Goal: Task Accomplishment & Management: Use online tool/utility

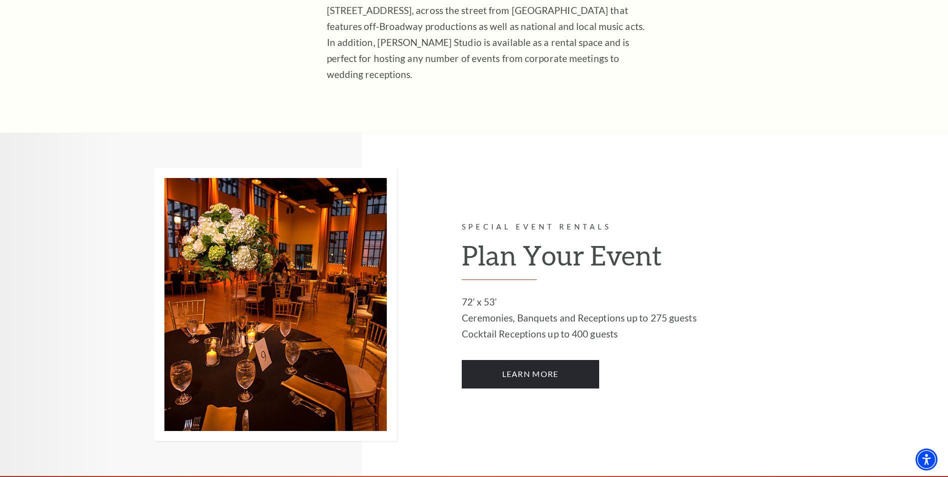
scroll to position [450, 0]
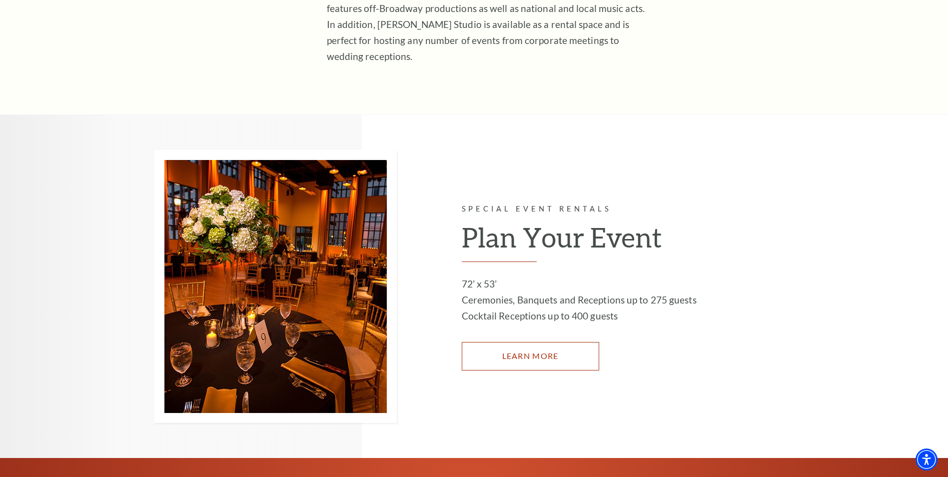
click at [531, 342] on link "LEARN MORE" at bounding box center [530, 356] width 137 height 28
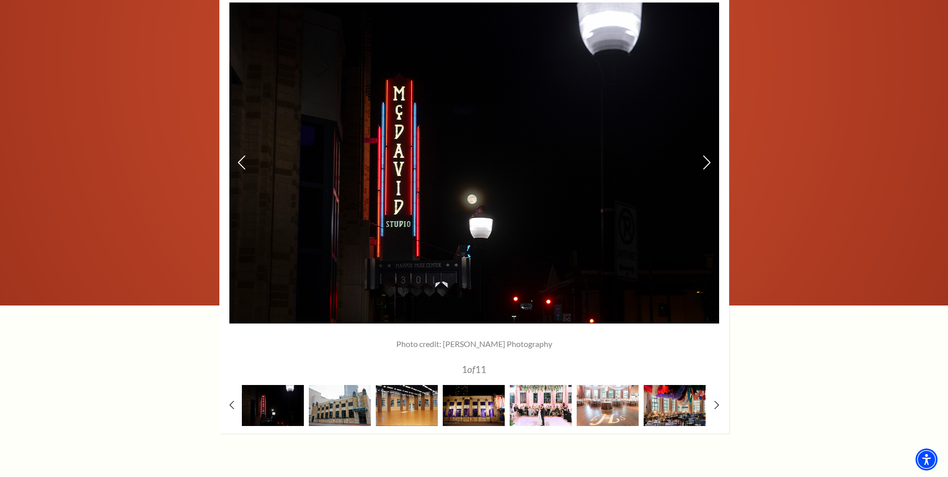
scroll to position [1349, 0]
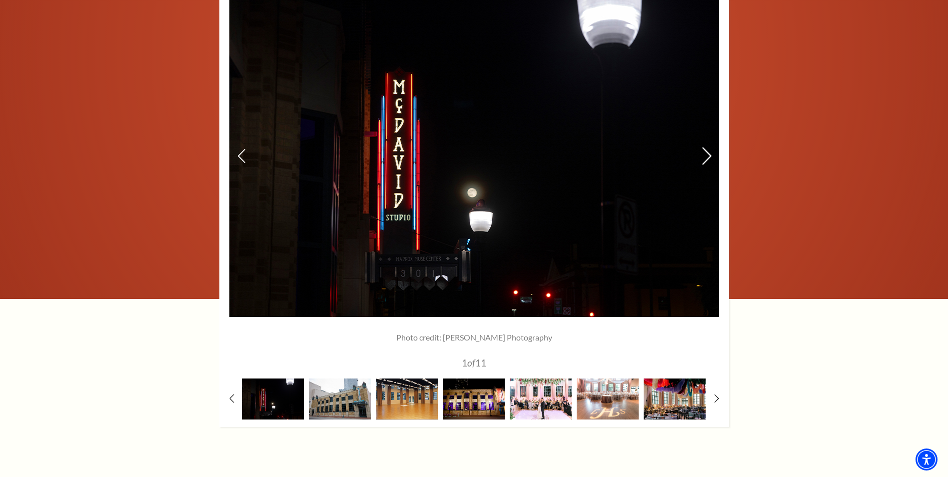
click at [706, 154] on icon at bounding box center [706, 155] width 10 height 17
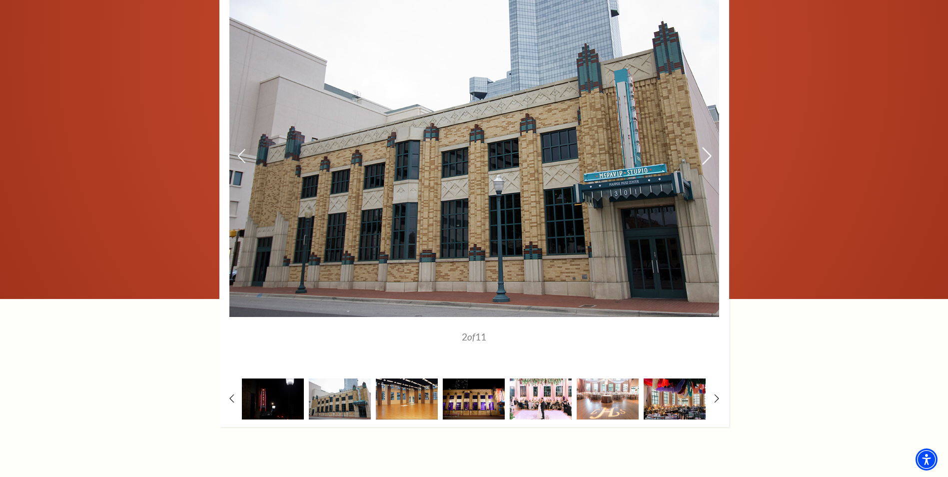
click at [706, 154] on icon at bounding box center [706, 155] width 10 height 17
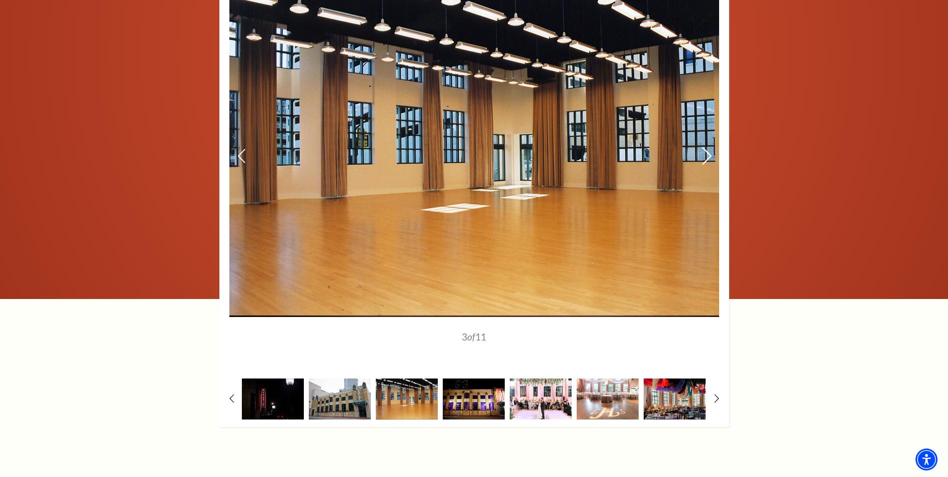
click at [706, 154] on icon at bounding box center [706, 155] width 10 height 17
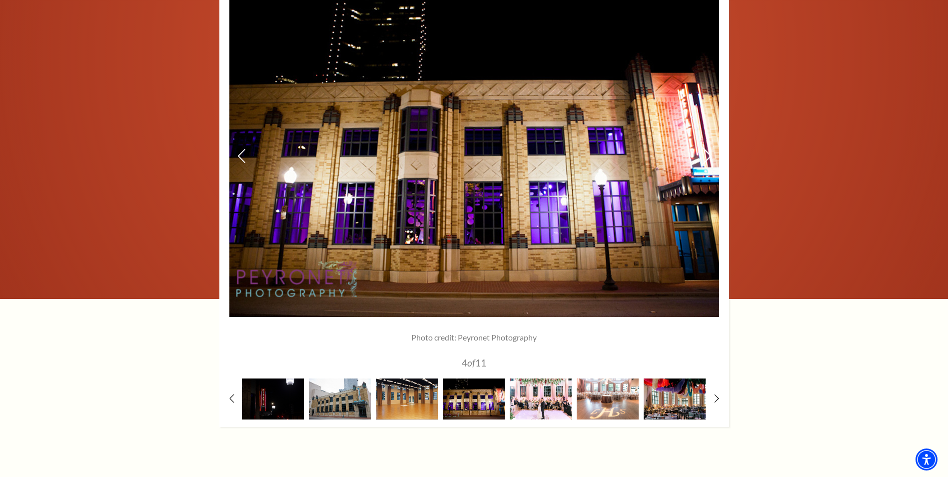
click at [706, 154] on icon at bounding box center [706, 155] width 10 height 17
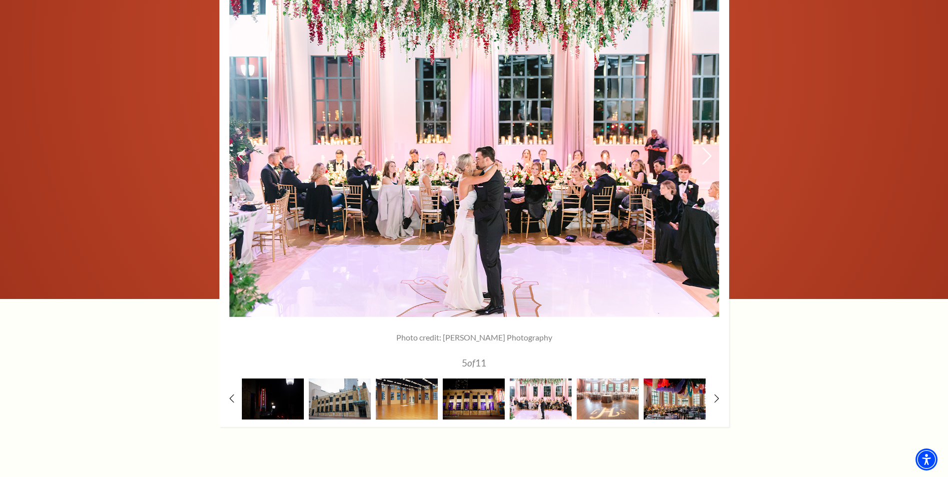
click at [707, 154] on icon at bounding box center [706, 155] width 10 height 17
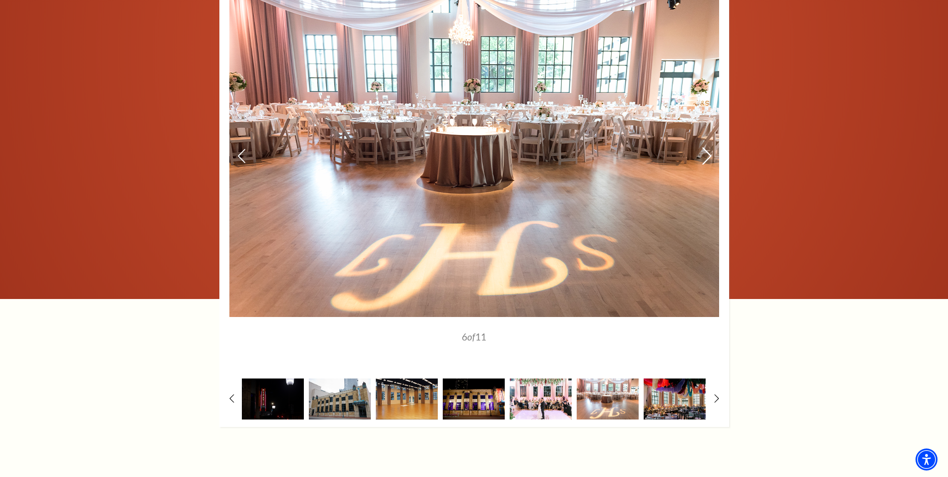
click at [707, 154] on icon at bounding box center [706, 155] width 10 height 17
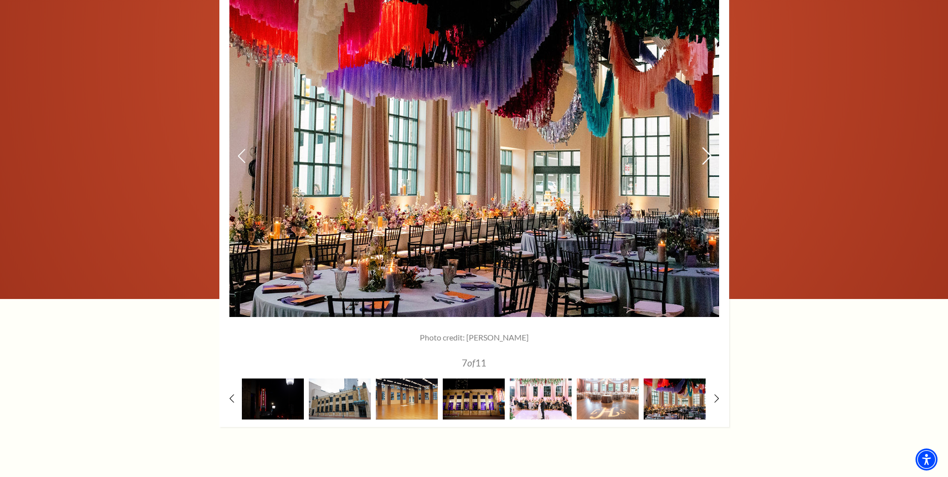
click at [707, 154] on icon at bounding box center [706, 155] width 10 height 17
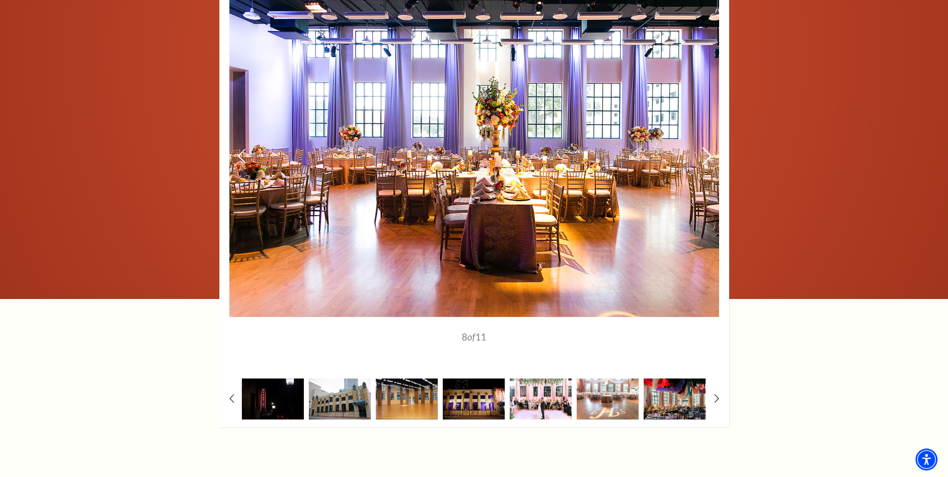
click at [707, 154] on icon at bounding box center [706, 155] width 10 height 17
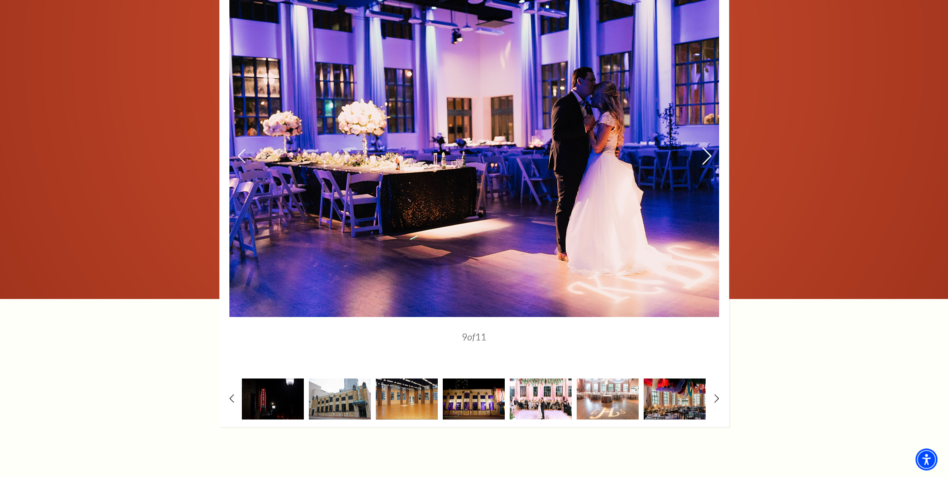
click at [707, 154] on icon at bounding box center [706, 155] width 10 height 17
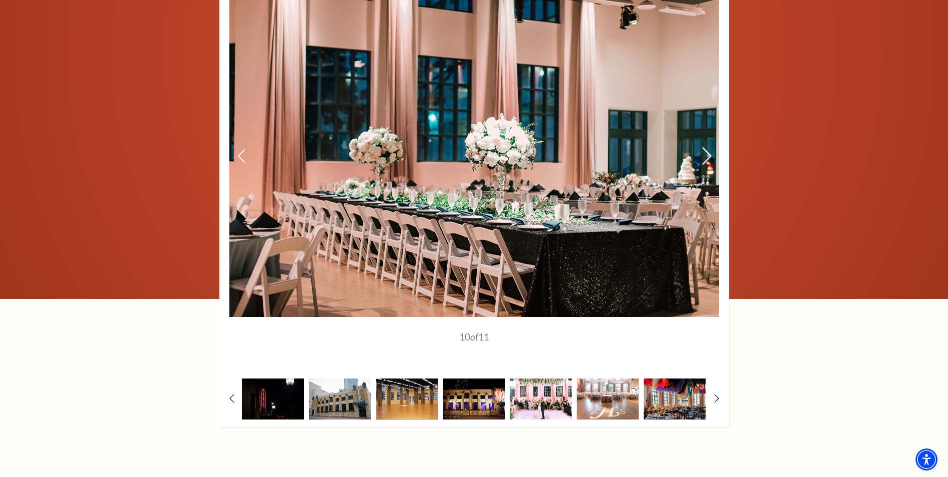
click at [707, 154] on icon at bounding box center [706, 155] width 10 height 17
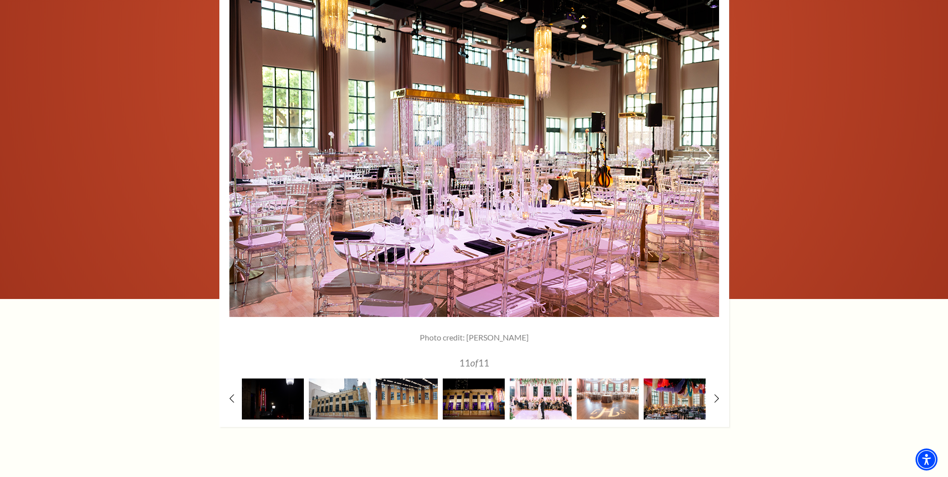
click at [707, 154] on icon at bounding box center [706, 155] width 10 height 17
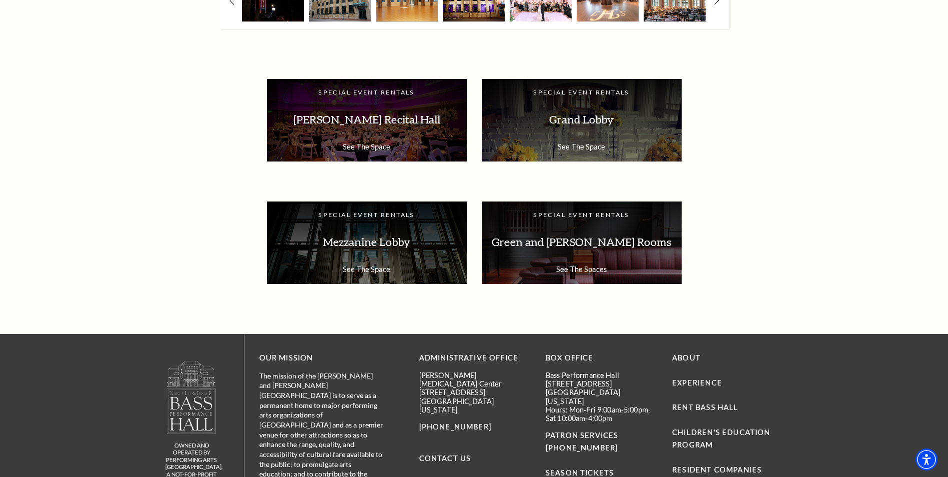
scroll to position [1749, 0]
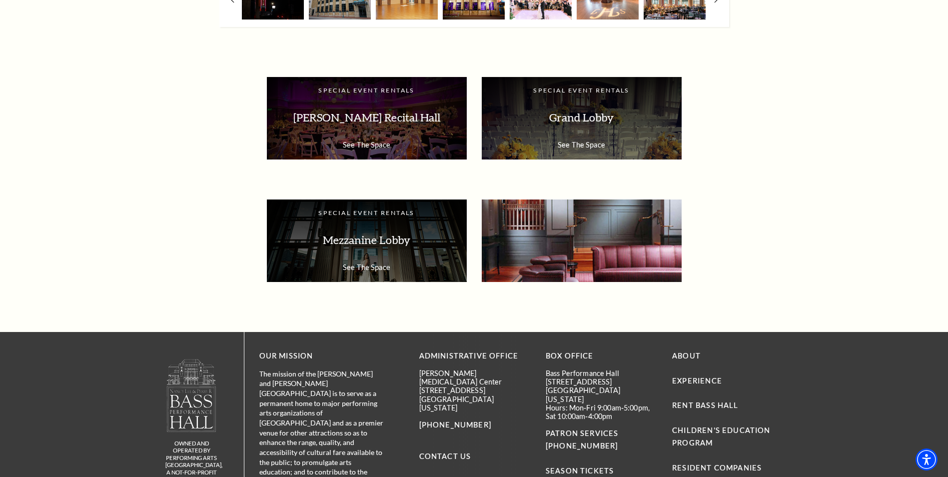
click at [619, 244] on p "Green and Richardson Rooms" at bounding box center [582, 239] width 180 height 31
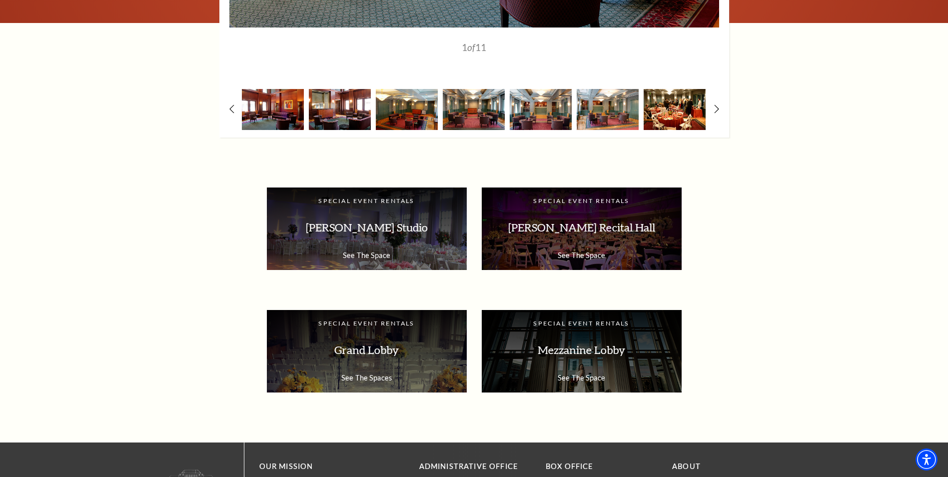
scroll to position [1349, 0]
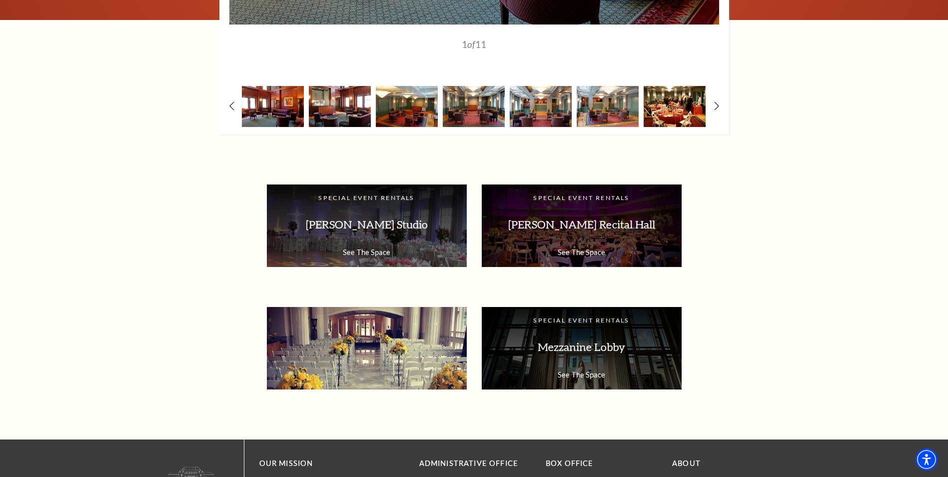
click at [369, 337] on p "Grand Lobby" at bounding box center [367, 346] width 180 height 31
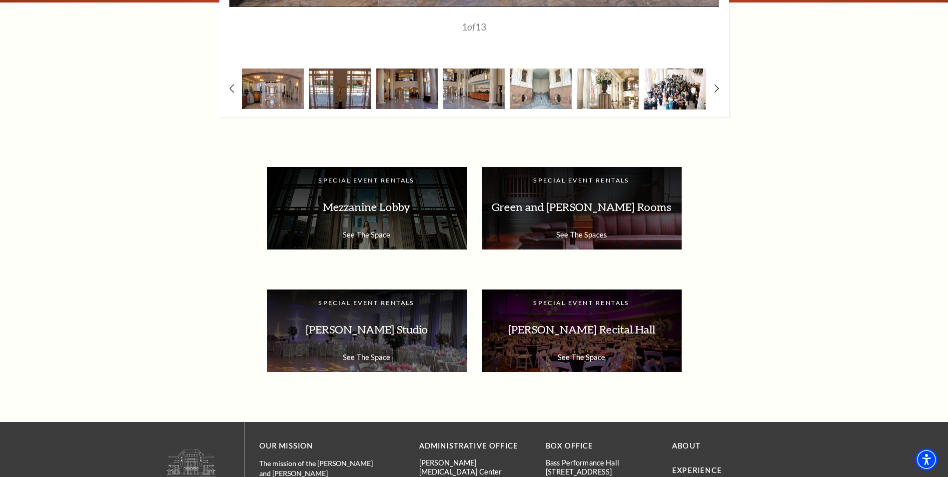
scroll to position [1399, 0]
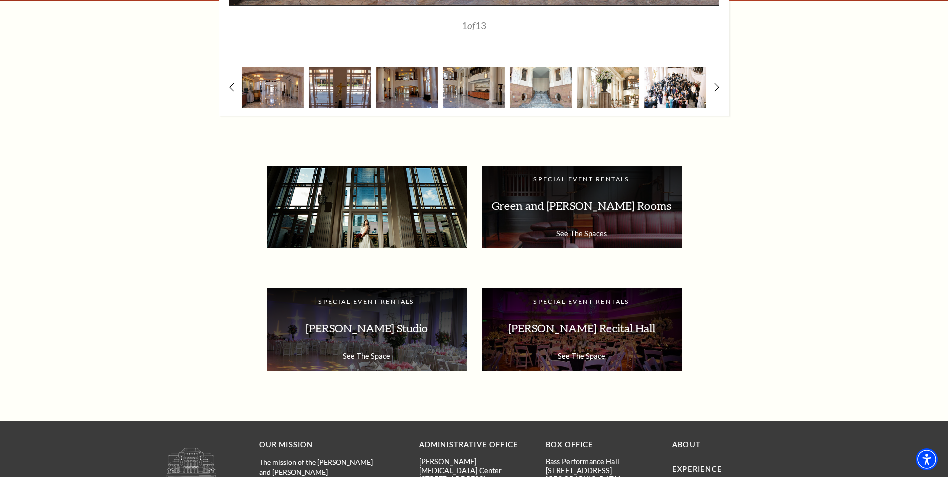
click at [383, 225] on div "Special Event Rentals Mezzanine Lobby See The Space" at bounding box center [367, 207] width 200 height 82
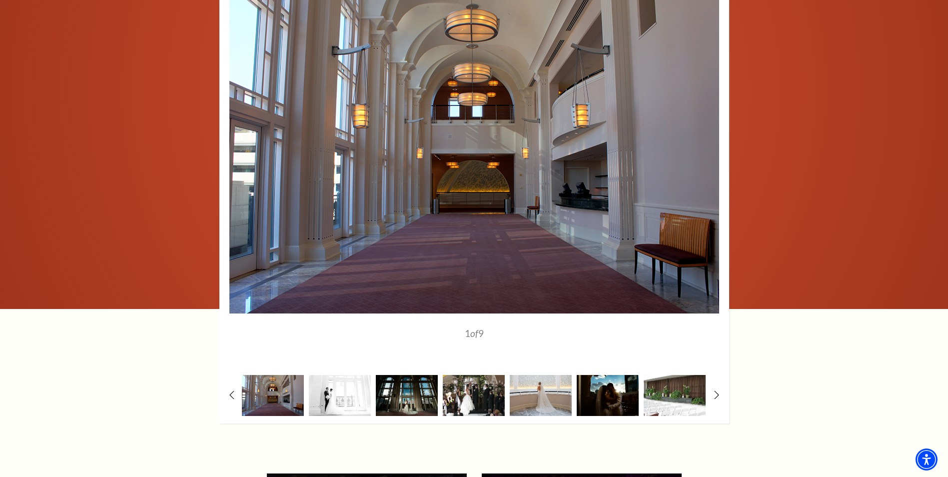
scroll to position [1099, 0]
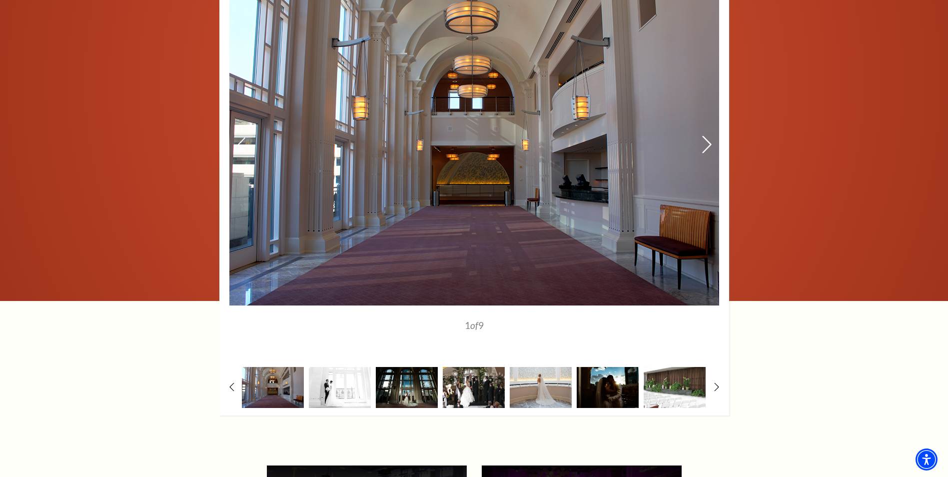
click at [710, 142] on icon at bounding box center [706, 143] width 10 height 17
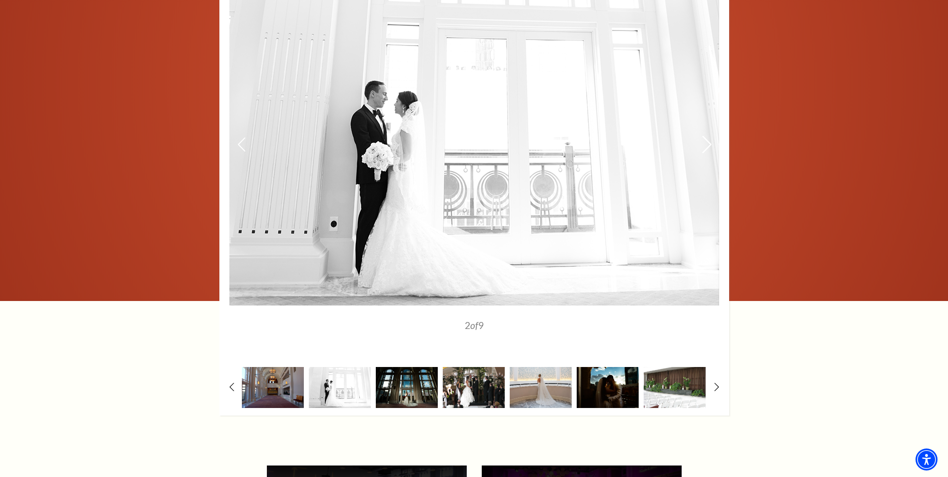
click at [710, 142] on icon at bounding box center [706, 143] width 10 height 17
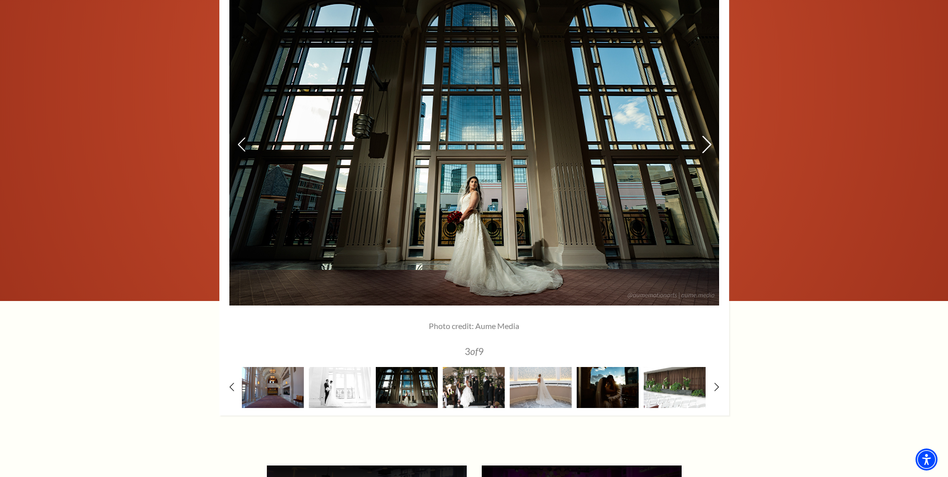
click at [710, 142] on icon at bounding box center [706, 143] width 10 height 17
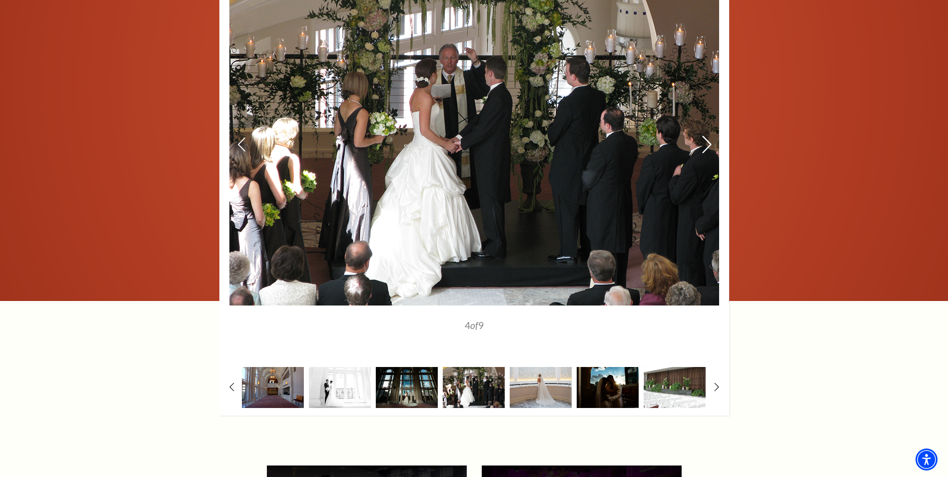
click at [710, 142] on icon at bounding box center [706, 143] width 10 height 17
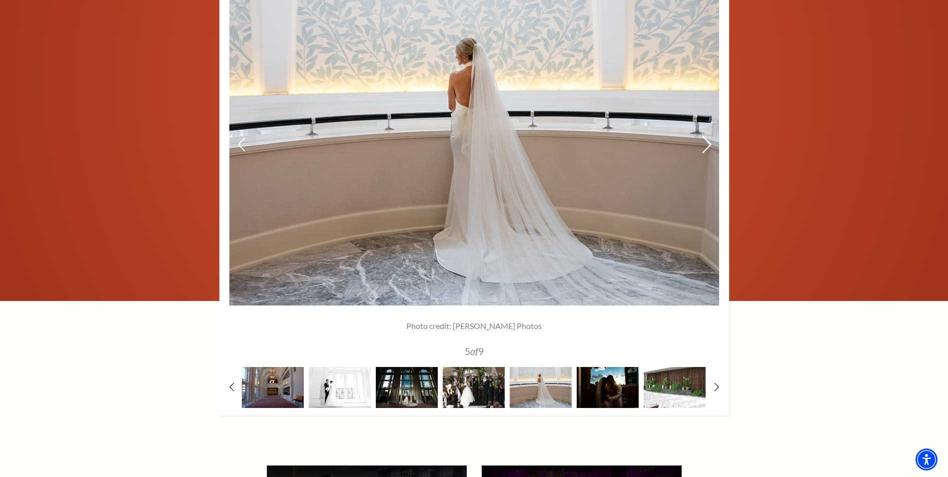
click at [710, 142] on icon at bounding box center [706, 143] width 10 height 17
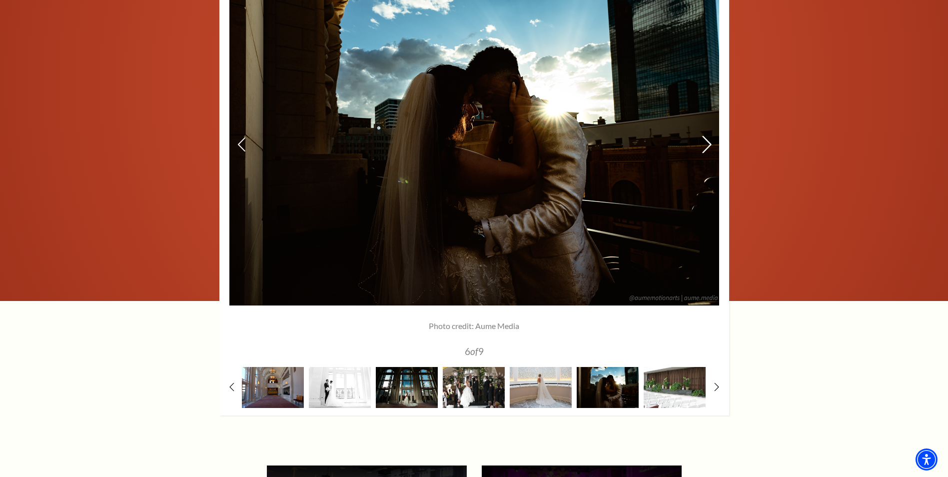
click at [710, 142] on icon at bounding box center [706, 143] width 10 height 17
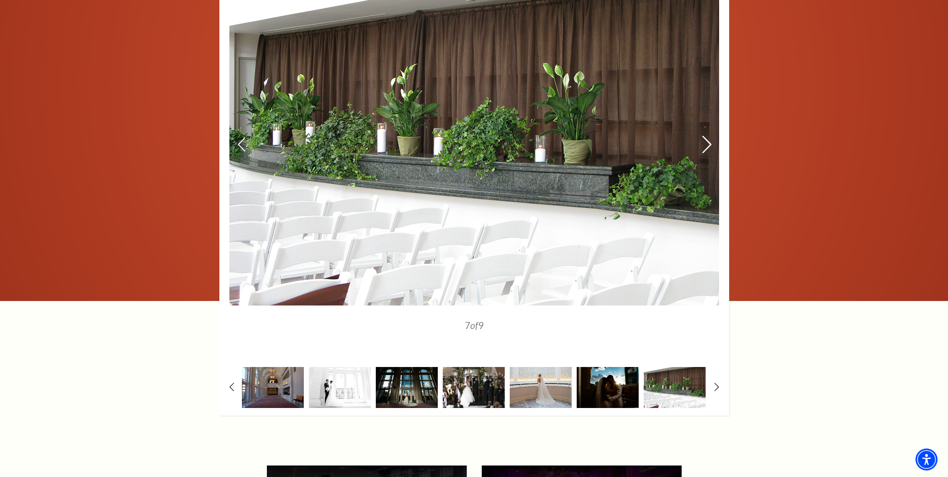
click at [710, 142] on icon at bounding box center [706, 143] width 10 height 17
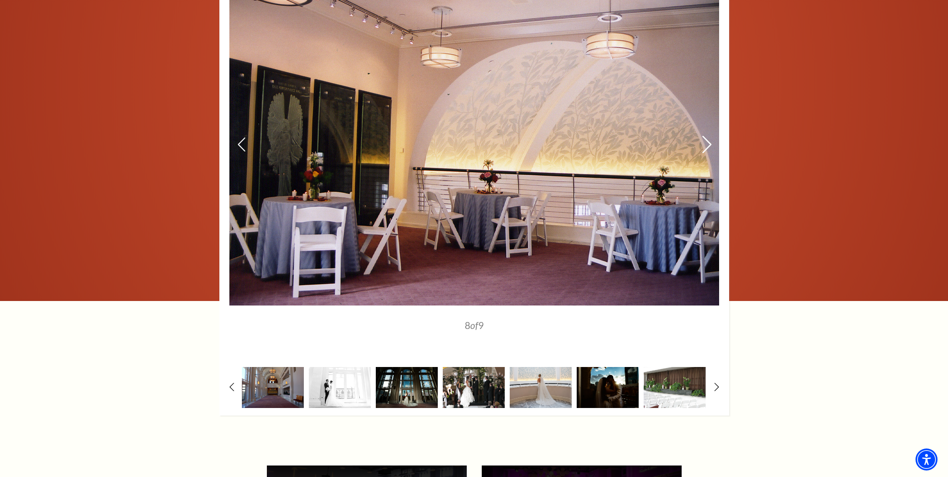
click at [710, 142] on icon at bounding box center [706, 143] width 10 height 17
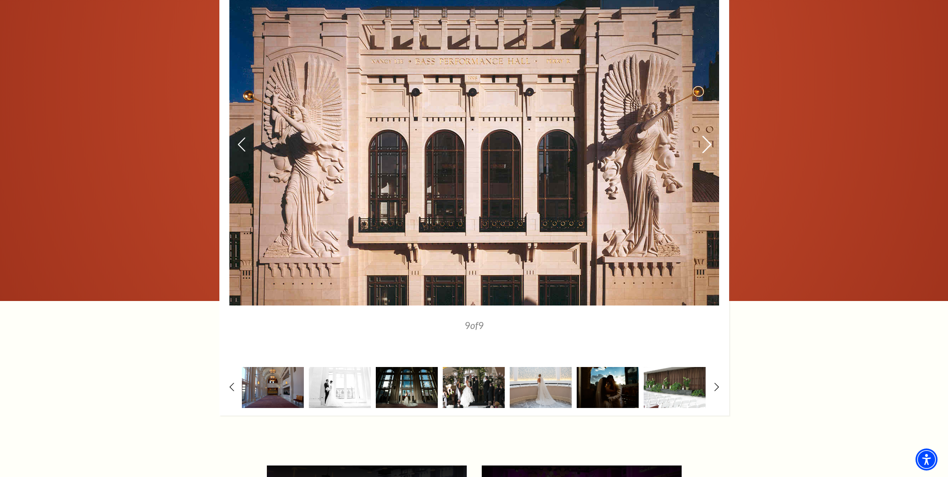
click at [710, 142] on icon at bounding box center [706, 143] width 10 height 17
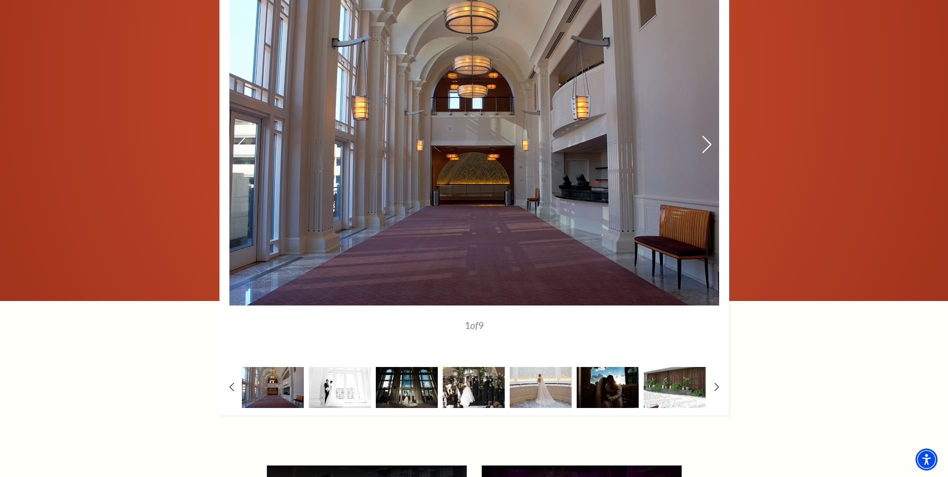
click at [710, 142] on icon at bounding box center [706, 143] width 10 height 17
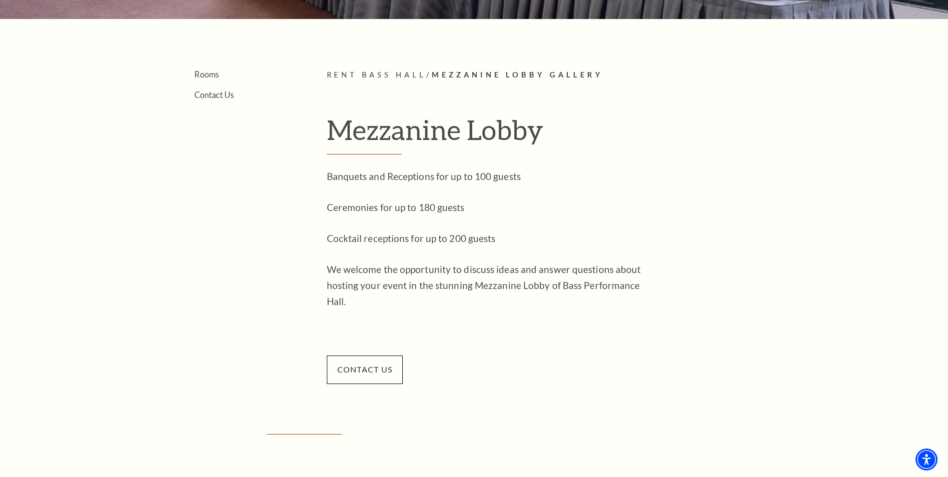
scroll to position [0, 0]
